Goal: Navigation & Orientation: Find specific page/section

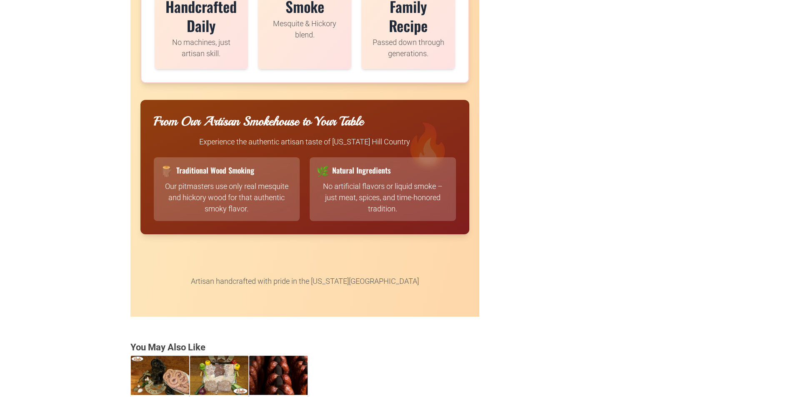
scroll to position [2083, 0]
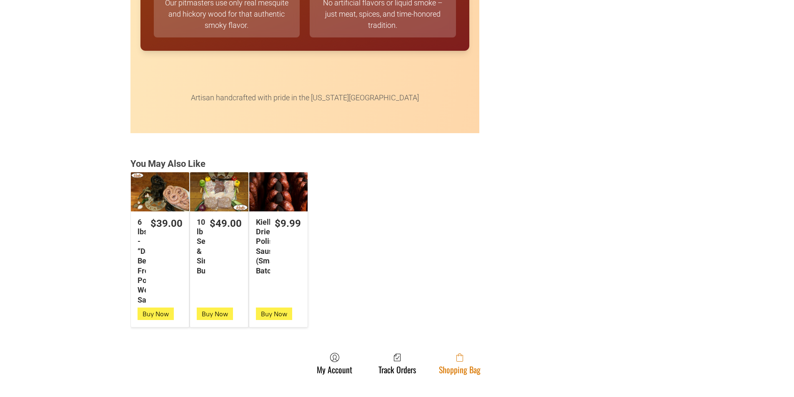
click at [456, 360] on icon at bounding box center [459, 358] width 7 height 7
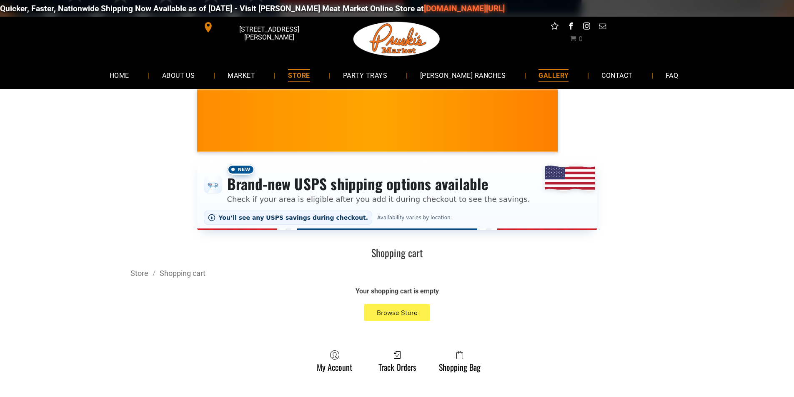
click at [526, 78] on link "GALLERY" at bounding box center [553, 75] width 55 height 22
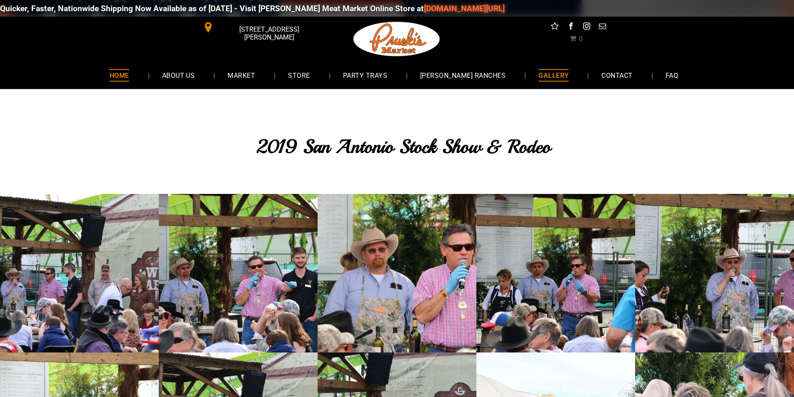
click at [129, 71] on span "HOME" at bounding box center [120, 75] width 20 height 12
